Goal: Task Accomplishment & Management: Manage account settings

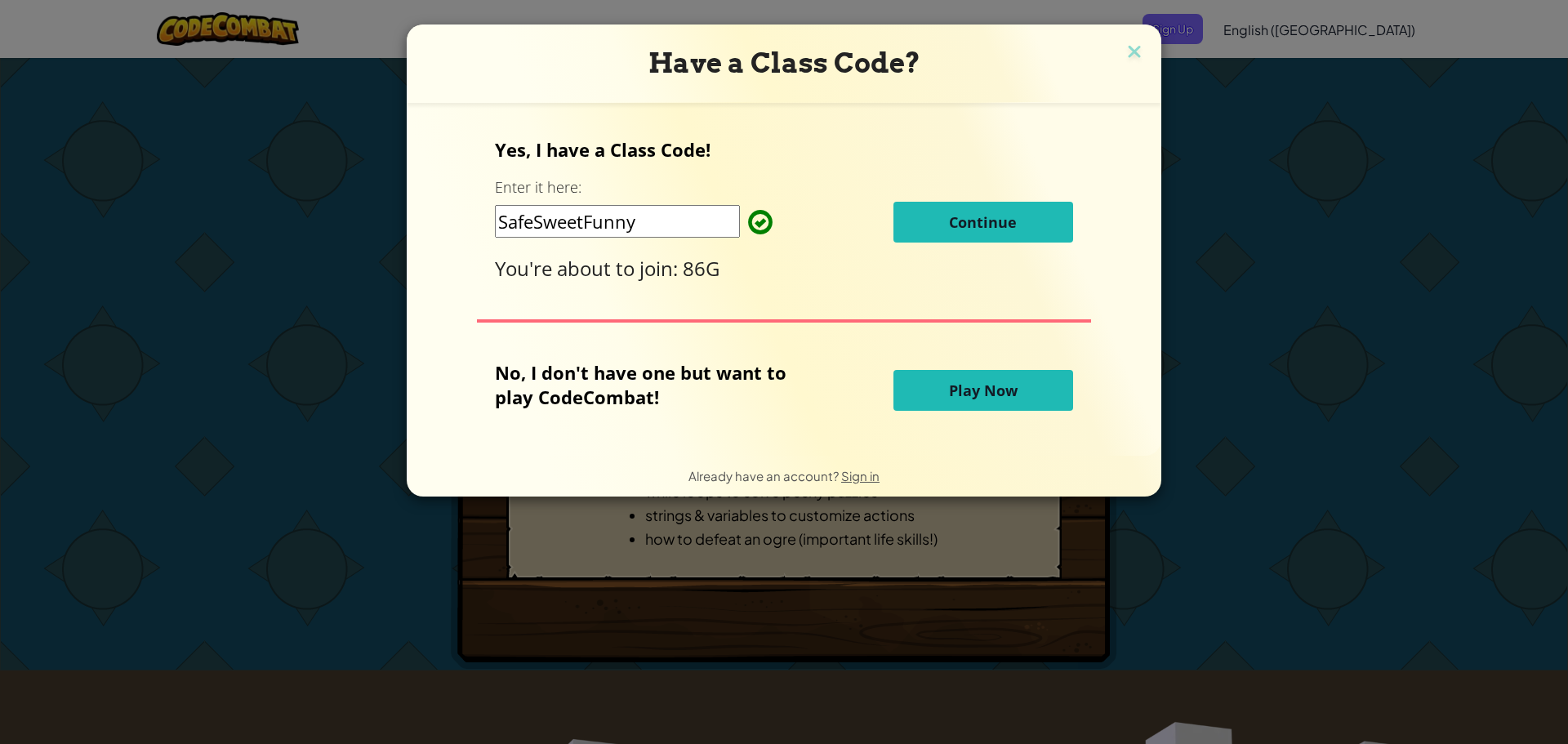
click at [990, 225] on span "Continue" at bounding box center [982, 222] width 67 height 20
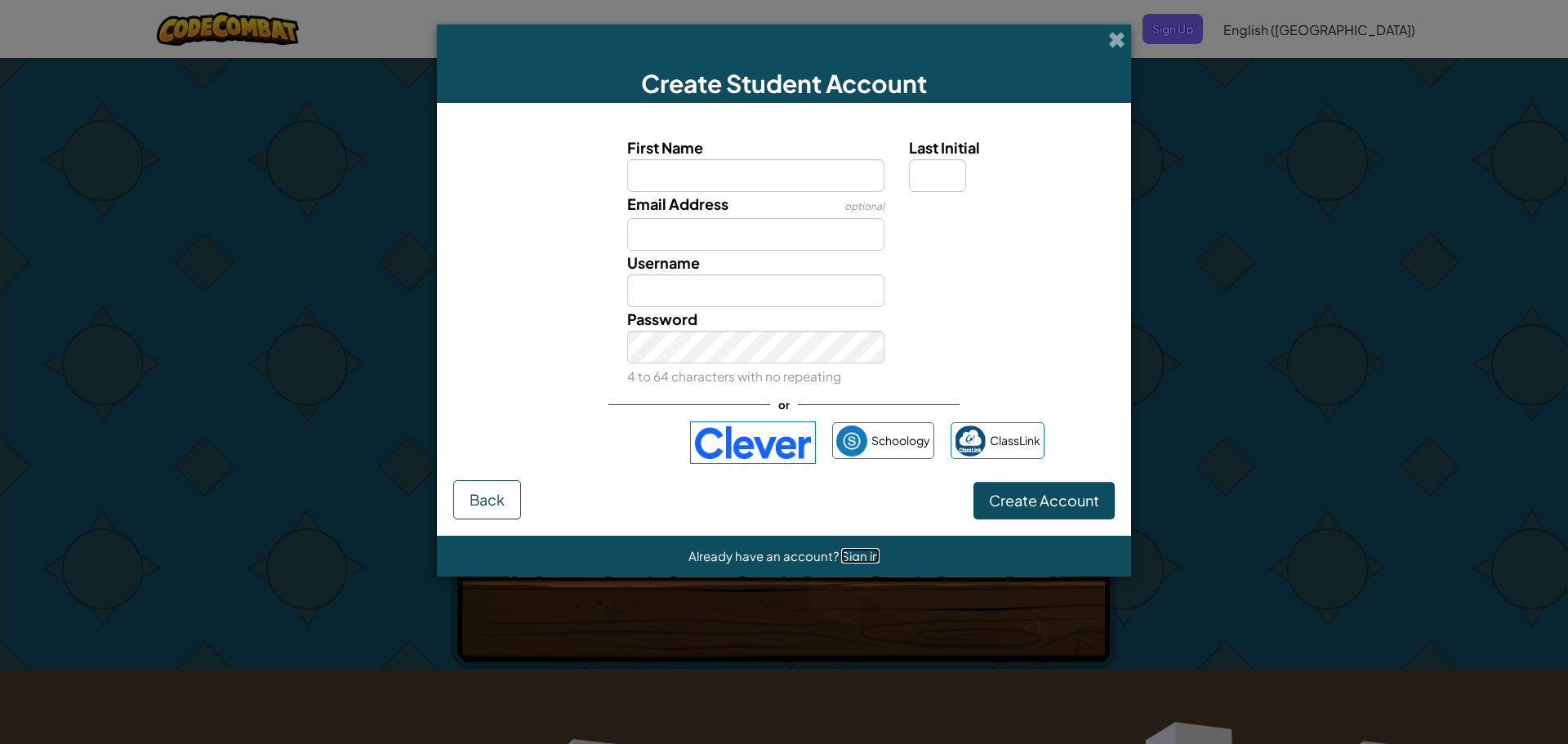
click at [869, 553] on span "Sign in" at bounding box center [860, 555] width 39 height 15
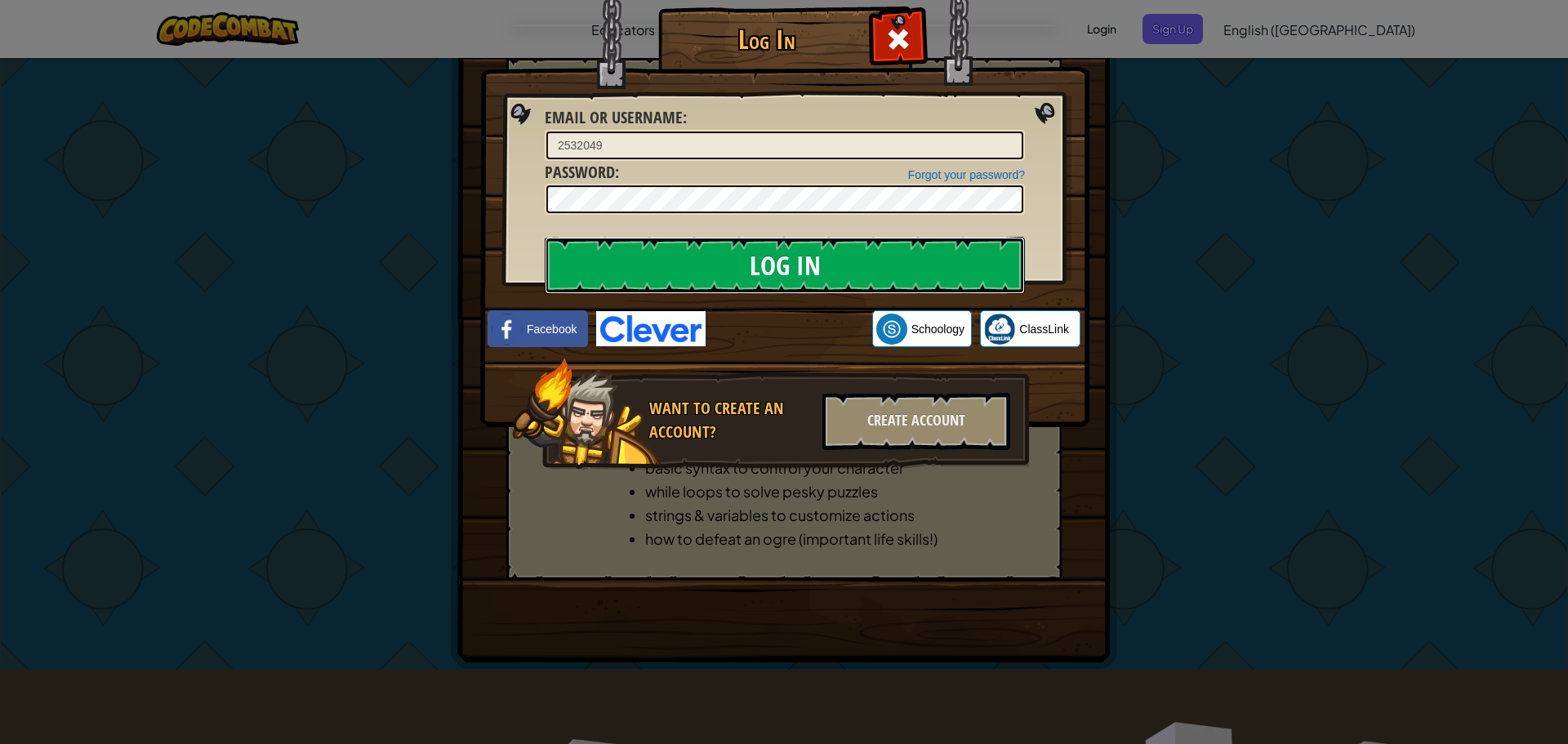
click at [781, 255] on input "Log In" at bounding box center [785, 265] width 480 height 58
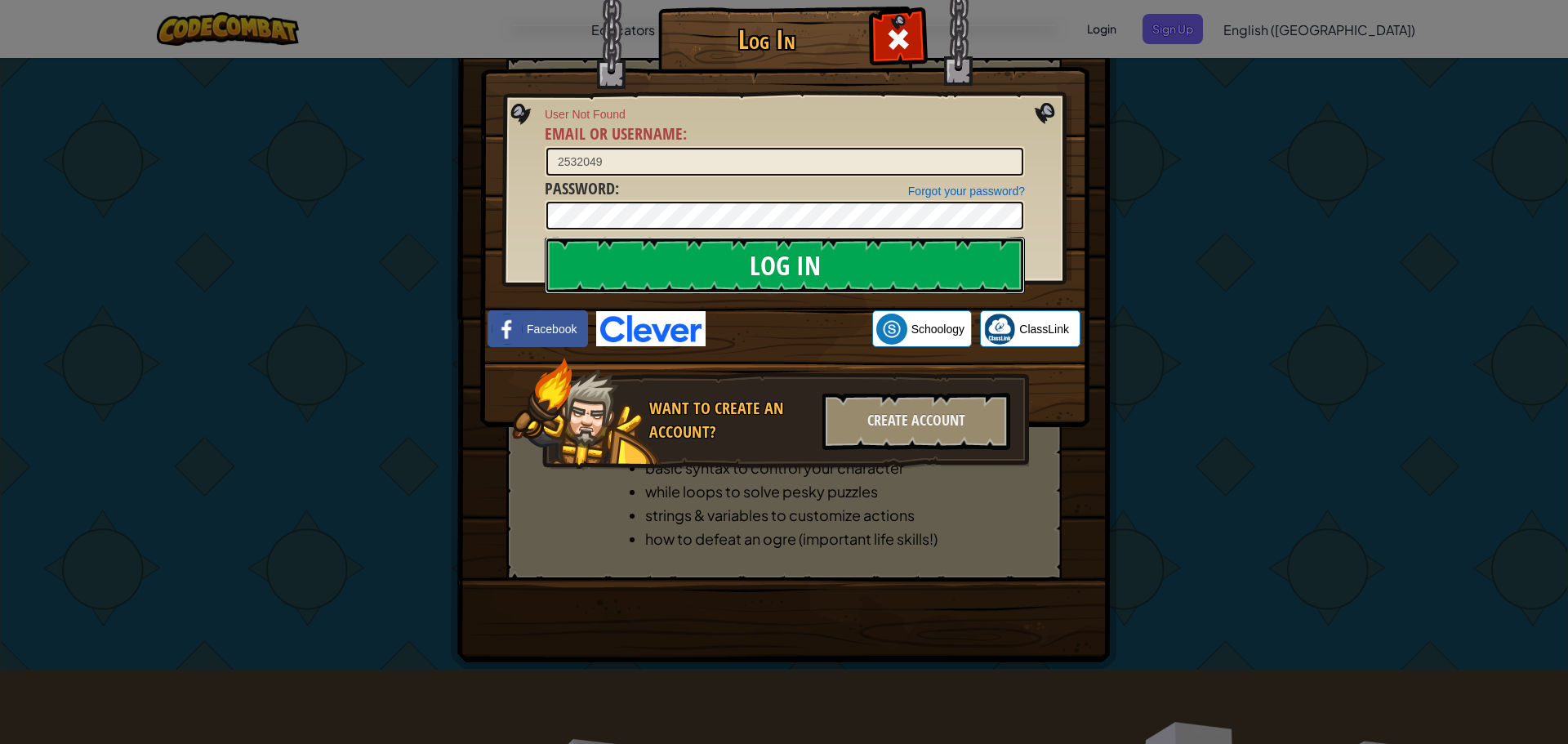
click at [739, 289] on input "Log In" at bounding box center [785, 265] width 480 height 58
click at [741, 261] on input "Log In" at bounding box center [785, 265] width 480 height 58
drag, startPoint x: 739, startPoint y: 306, endPoint x: 736, endPoint y: 164, distance: 142.0
click at [736, 164] on div "Log In User Not Found Email or Username : 2532049 Forgot your password? Passwor…" at bounding box center [784, 262] width 544 height 475
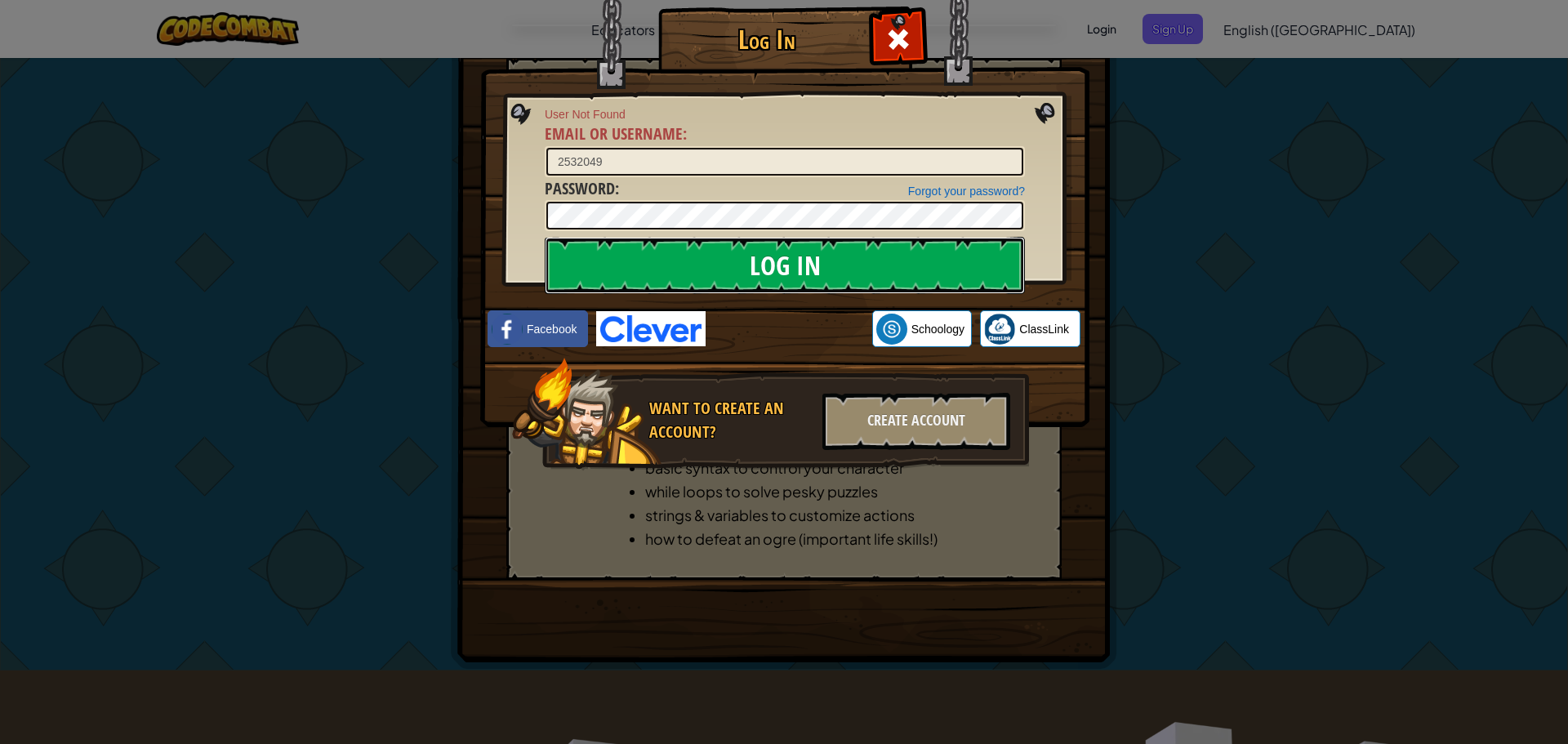
drag, startPoint x: 844, startPoint y: 245, endPoint x: 869, endPoint y: 256, distance: 27.3
click at [864, 252] on input "Log In" at bounding box center [785, 265] width 480 height 58
click at [869, 257] on input "Log In" at bounding box center [785, 265] width 480 height 58
click at [1013, 91] on img at bounding box center [784, 189] width 609 height 475
click at [687, 150] on input "2532049" at bounding box center [784, 161] width 477 height 28
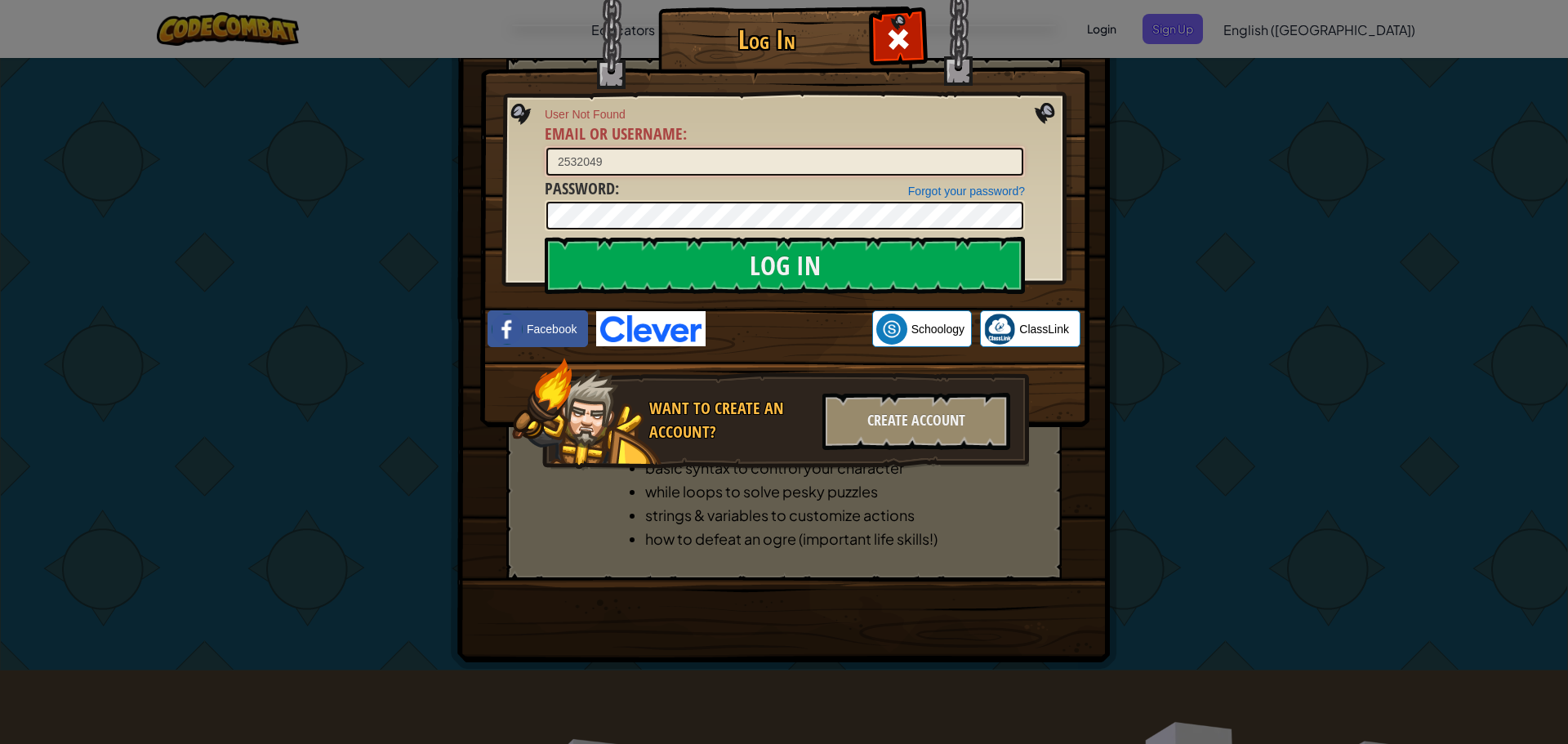
drag, startPoint x: 641, startPoint y: 162, endPoint x: 654, endPoint y: 187, distance: 28.2
click at [641, 164] on input "2532049" at bounding box center [784, 161] width 477 height 28
type input "[EMAIL_ADDRESS][DOMAIN_NAME]"
click at [783, 275] on input "Log In" at bounding box center [785, 265] width 480 height 58
